Goal: Task Accomplishment & Management: Use online tool/utility

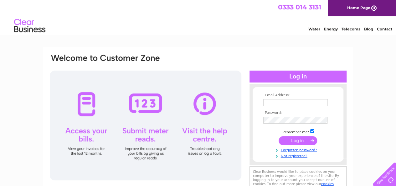
type input "[EMAIL_ADDRESS][DOMAIN_NAME]"
click at [297, 139] on input "submit" at bounding box center [297, 140] width 38 height 9
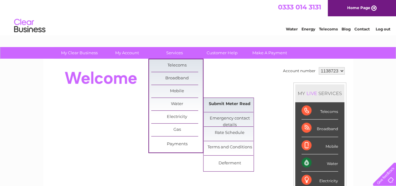
click at [229, 103] on link "Submit Meter Read" at bounding box center [230, 104] width 52 height 13
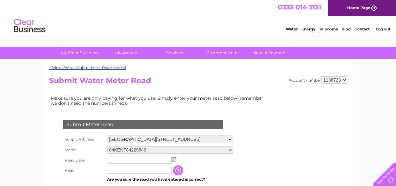
scroll to position [31, 0]
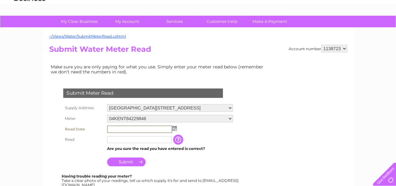
click at [120, 127] on input "text" at bounding box center [139, 129] width 65 height 8
click at [129, 129] on input "text" at bounding box center [139, 129] width 65 height 8
click at [175, 128] on img at bounding box center [174, 127] width 5 height 5
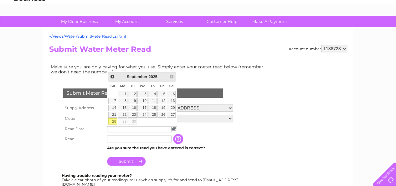
click at [112, 119] on link "28" at bounding box center [112, 121] width 9 height 6
type input "2025/09/28"
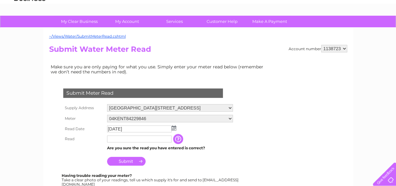
click at [121, 137] on input "text" at bounding box center [139, 138] width 64 height 7
type input "8243"
click at [127, 162] on input "Submit" at bounding box center [126, 160] width 38 height 9
